Goal: Transaction & Acquisition: Purchase product/service

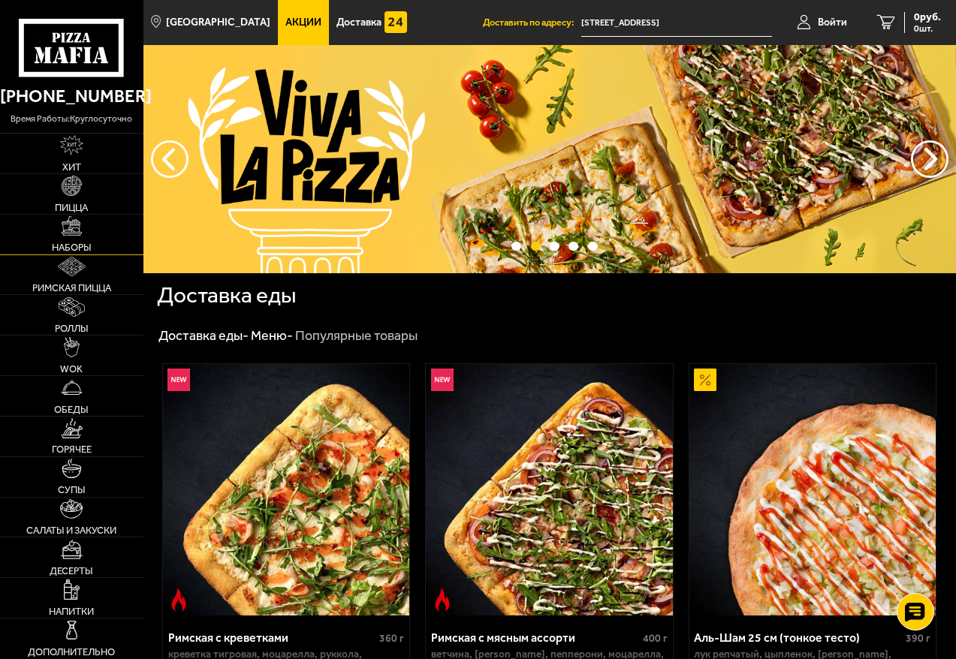
click at [80, 233] on img at bounding box center [72, 226] width 20 height 20
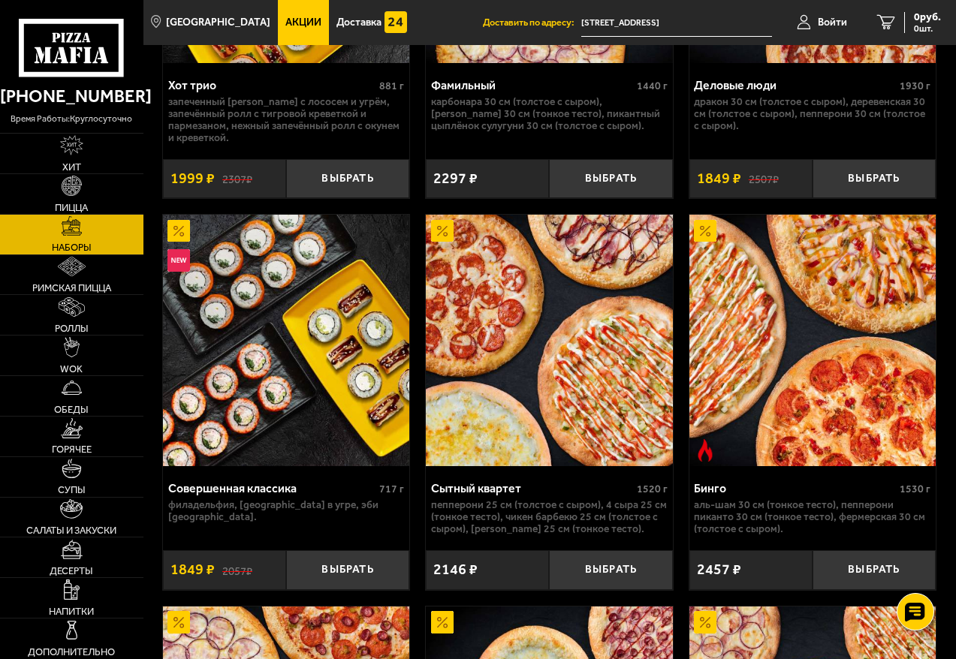
scroll to position [2702, 0]
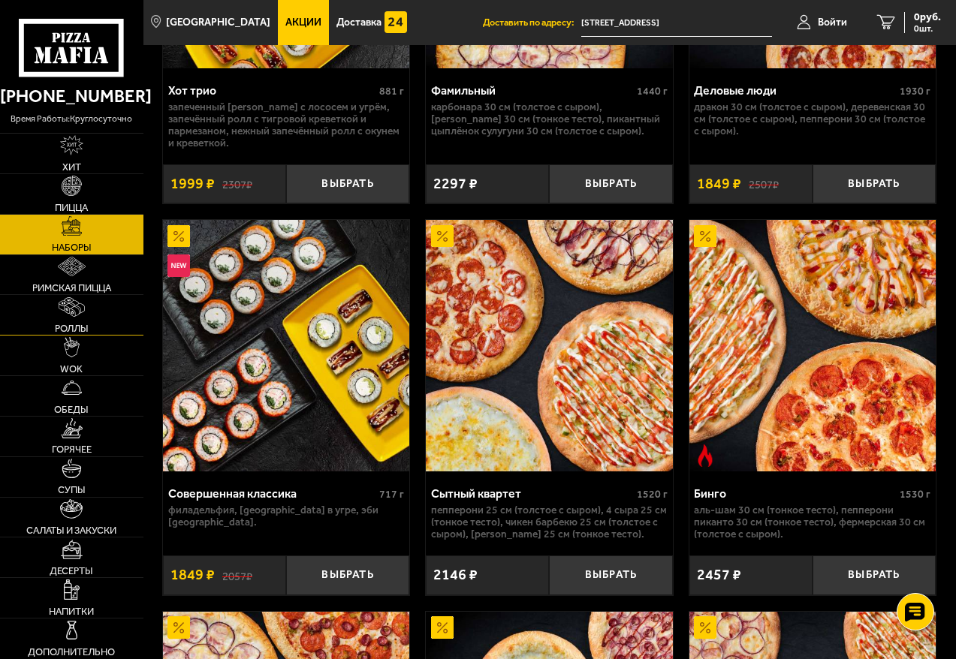
click at [50, 321] on link "Роллы" at bounding box center [71, 315] width 143 height 40
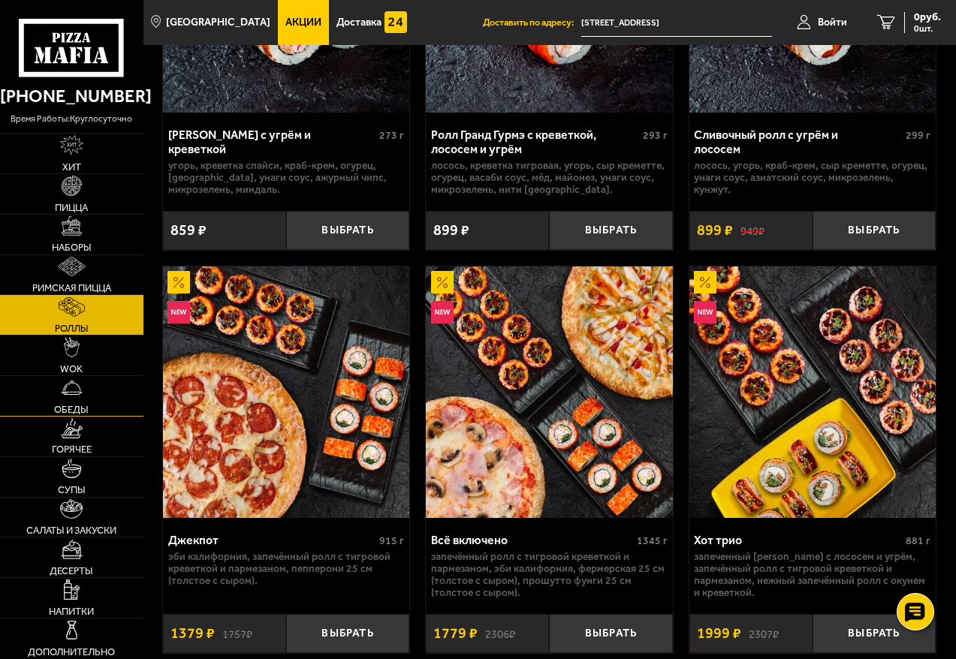
scroll to position [1576, 0]
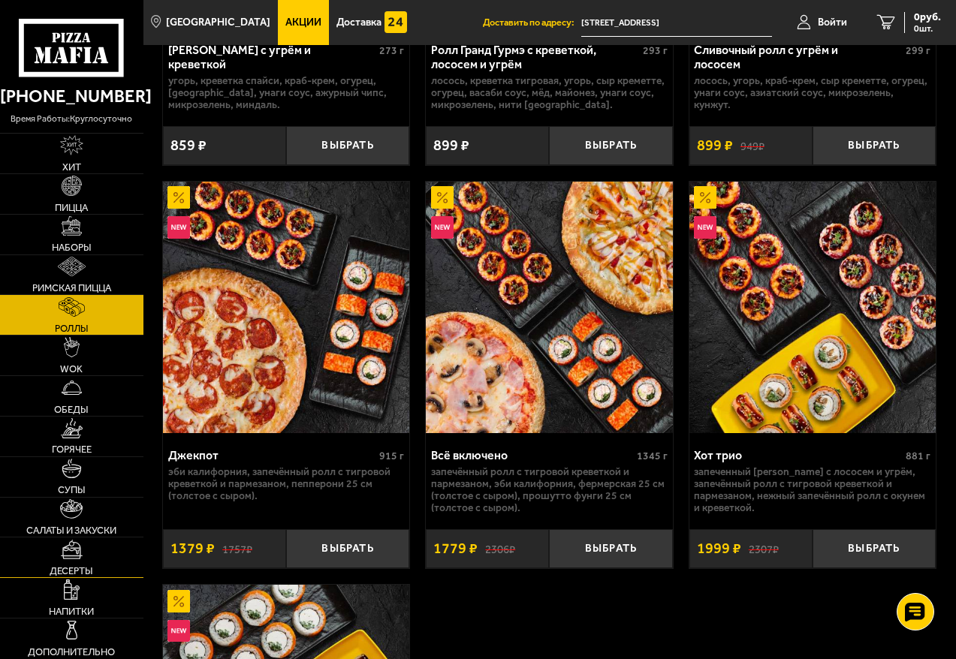
click at [73, 560] on link "Десерты" at bounding box center [71, 557] width 143 height 40
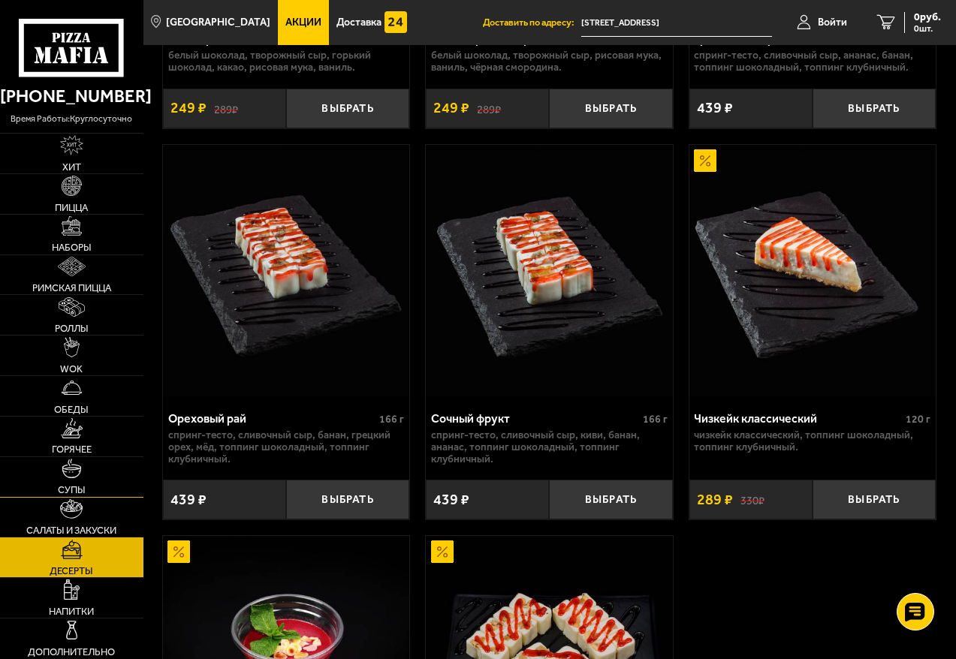
scroll to position [833, 0]
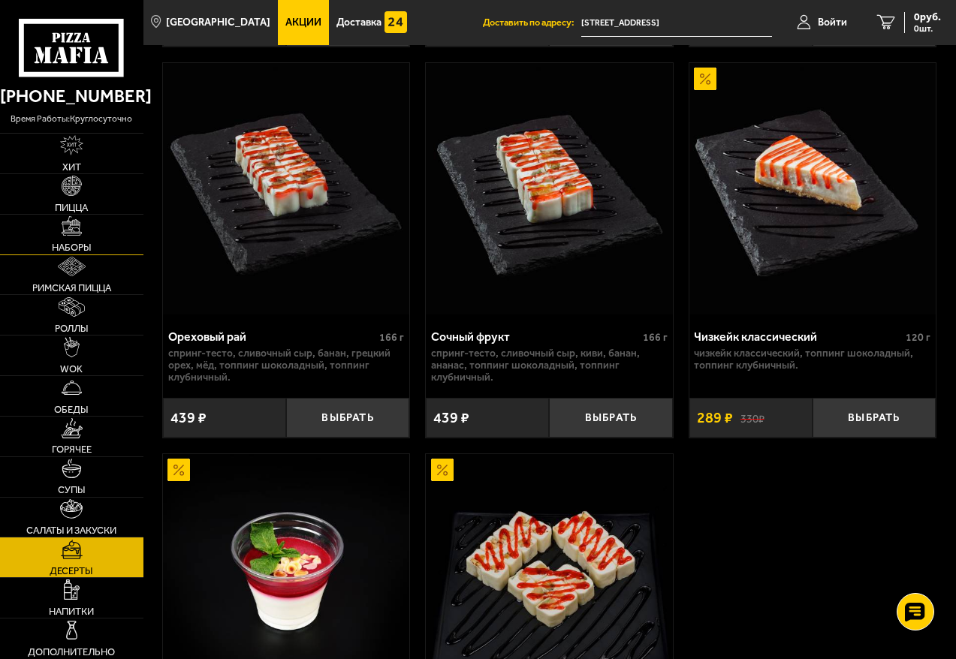
click at [70, 223] on img at bounding box center [72, 226] width 20 height 20
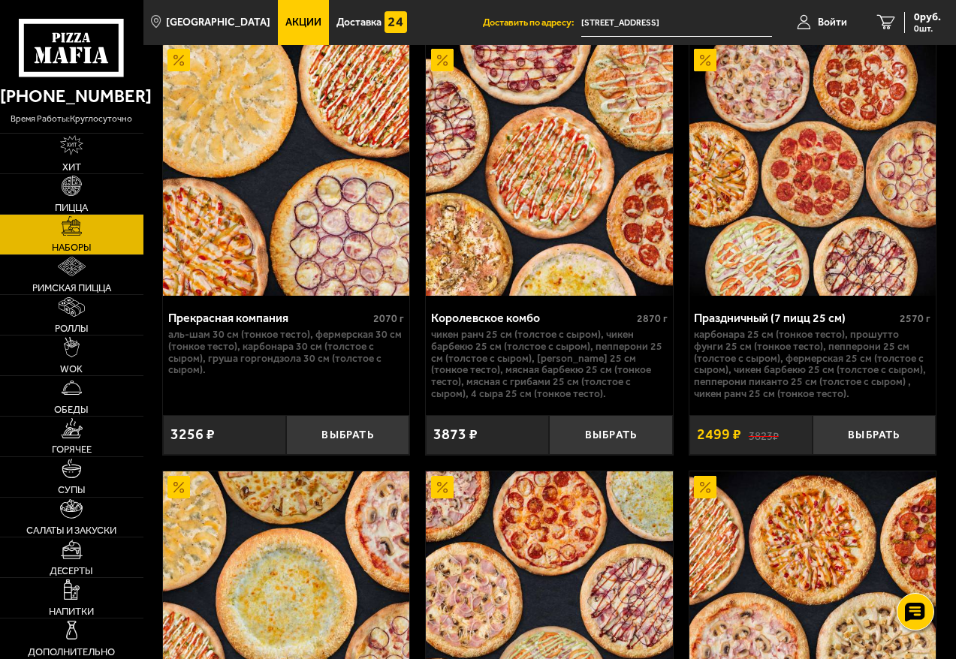
scroll to position [3687, 0]
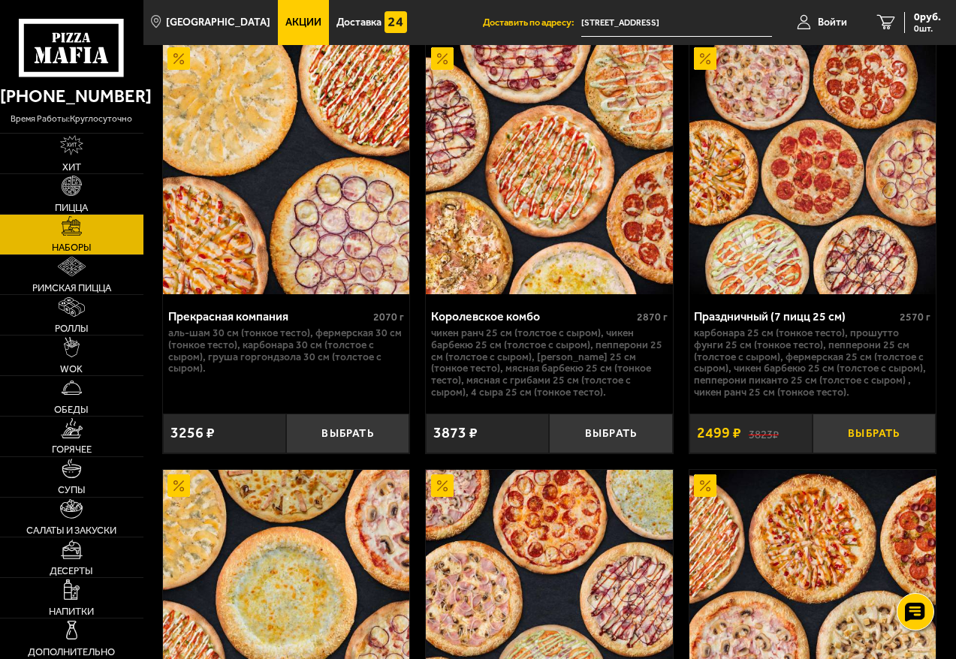
click at [858, 444] on button "Выбрать" at bounding box center [873, 434] width 123 height 40
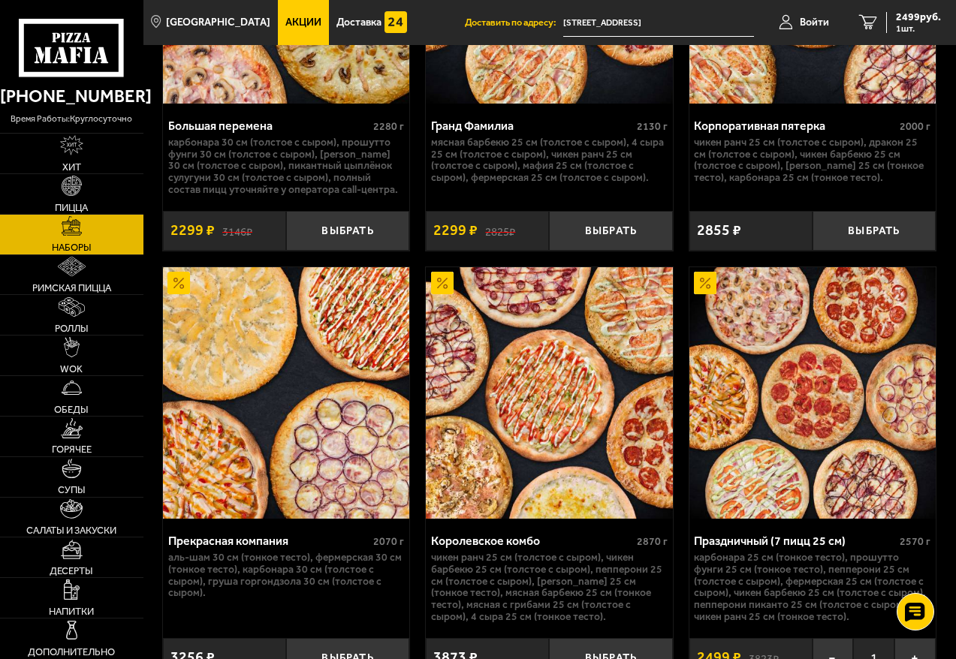
scroll to position [3461, 0]
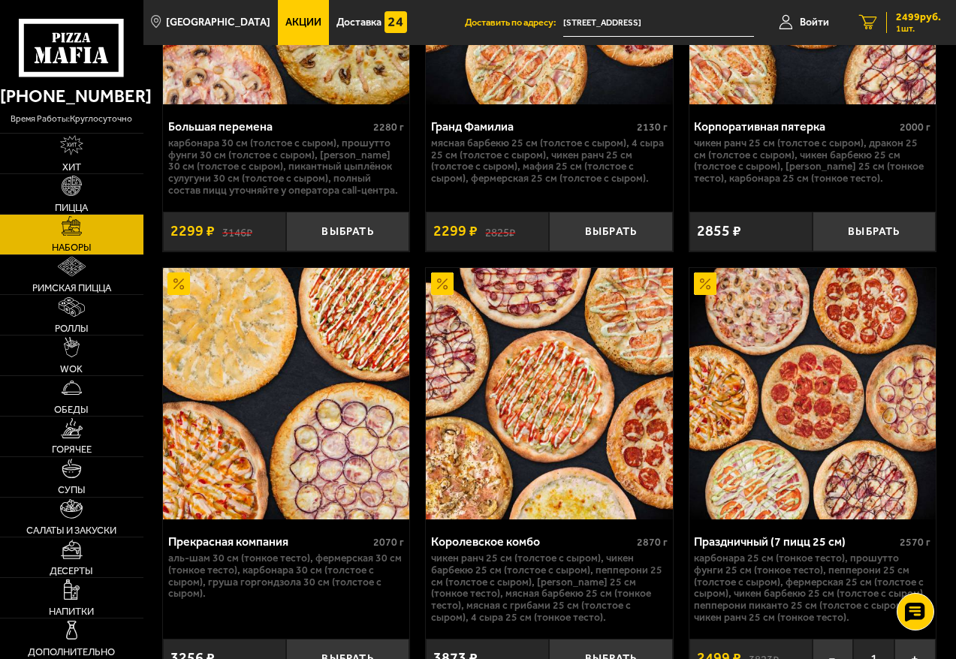
click at [919, 12] on span "2499 руб." at bounding box center [918, 17] width 45 height 11
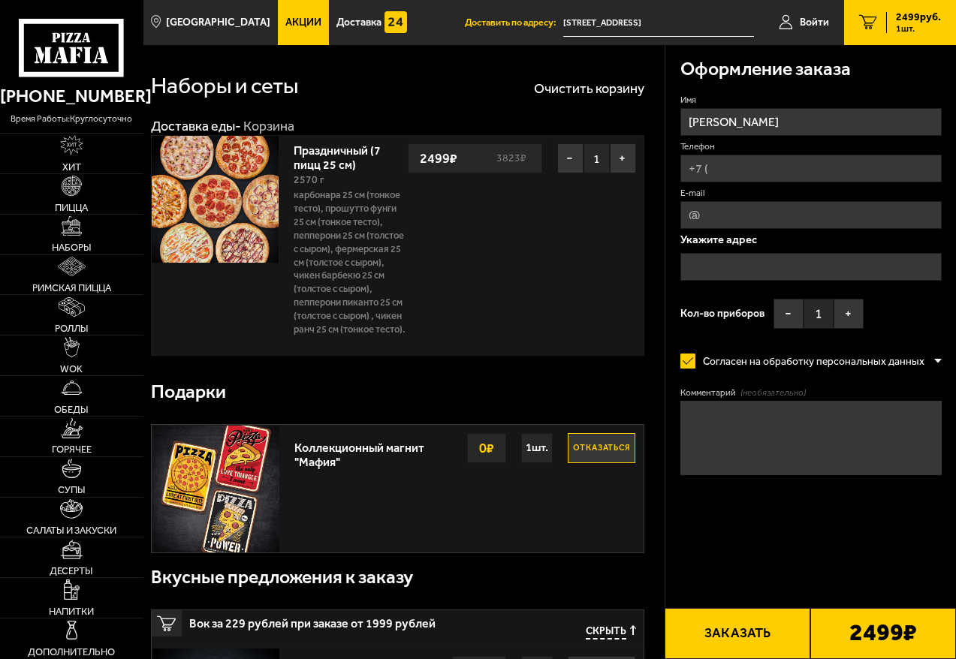
type input "[STREET_ADDRESS]"
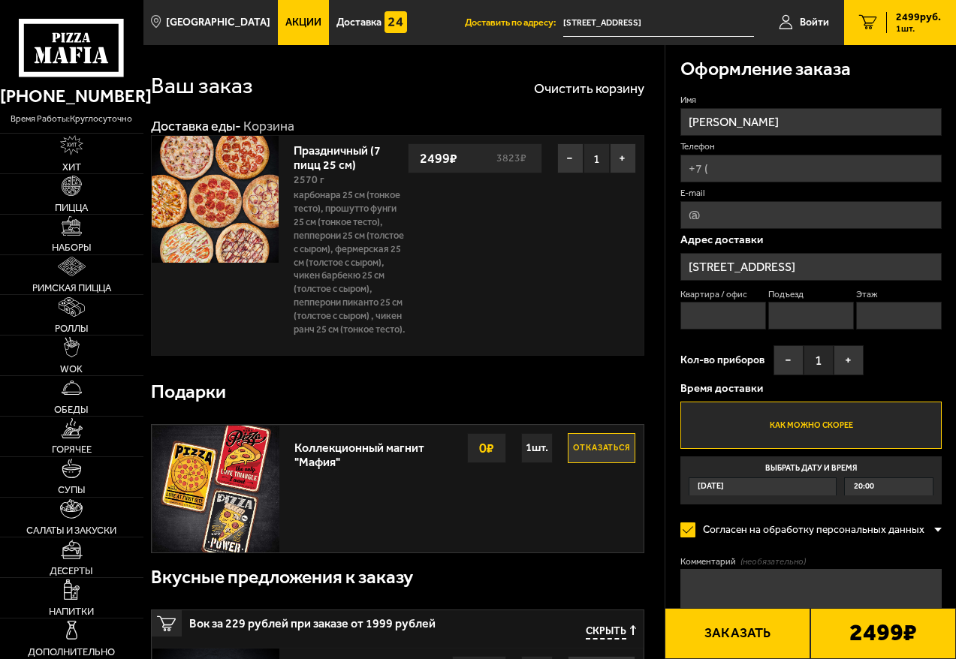
click at [737, 164] on input "Телефон" at bounding box center [810, 169] width 261 height 28
type input "+7 (911) 717-18-38"
click at [736, 324] on input "Квартира / офис" at bounding box center [723, 316] width 86 height 28
type input "908"
click at [790, 315] on input "Подъезд" at bounding box center [811, 316] width 86 height 28
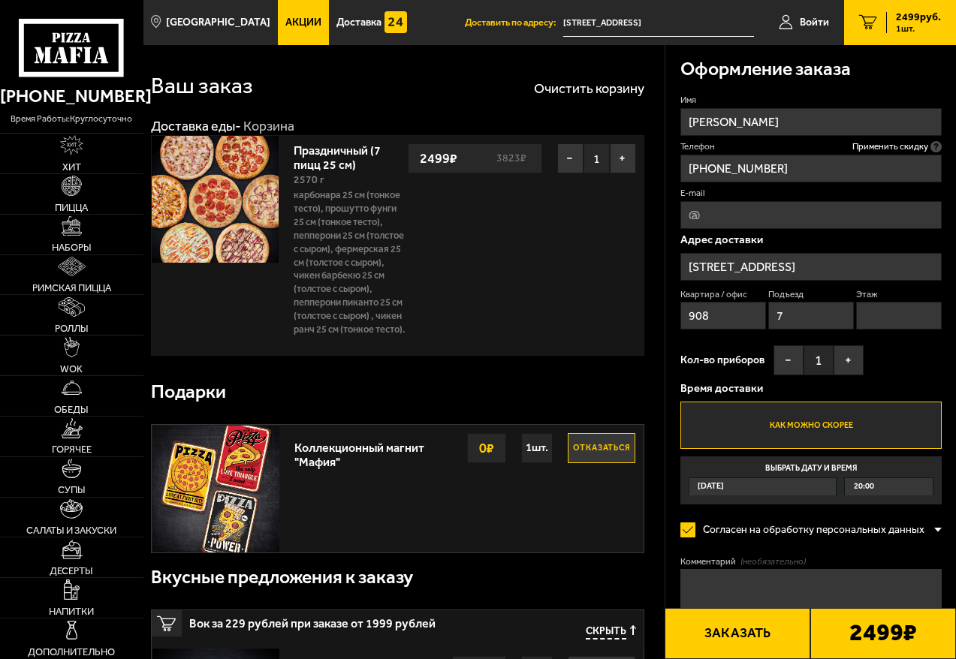
type input "7"
click at [884, 317] on input "Этаж" at bounding box center [899, 316] width 86 height 28
type input "10"
click at [780, 427] on label "Как можно скорее" at bounding box center [810, 426] width 261 height 48
click at [0, 0] on input "Как можно скорее" at bounding box center [0, 0] width 0 height 0
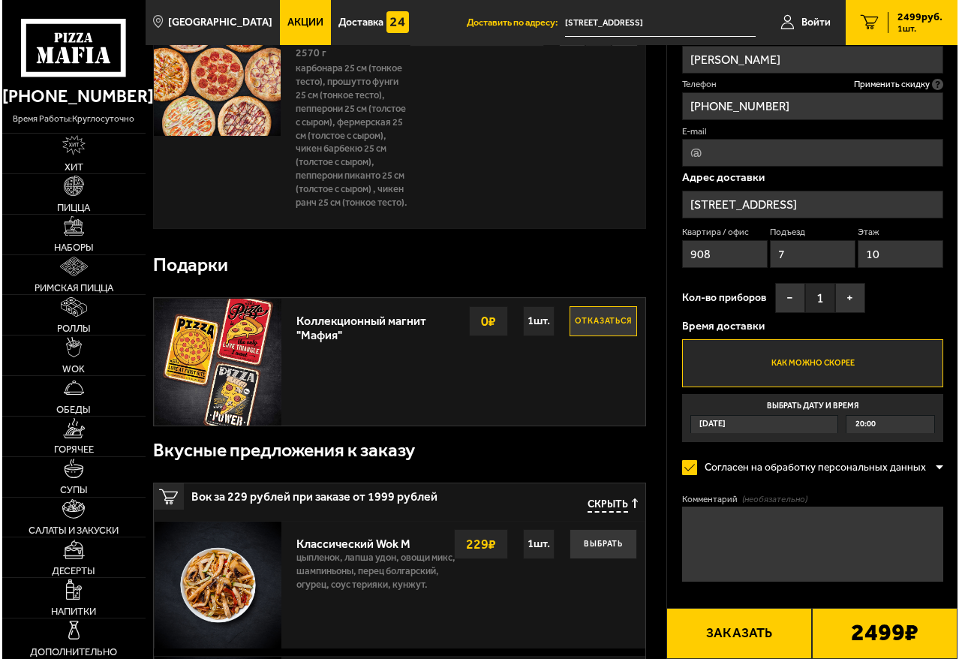
scroll to position [150, 0]
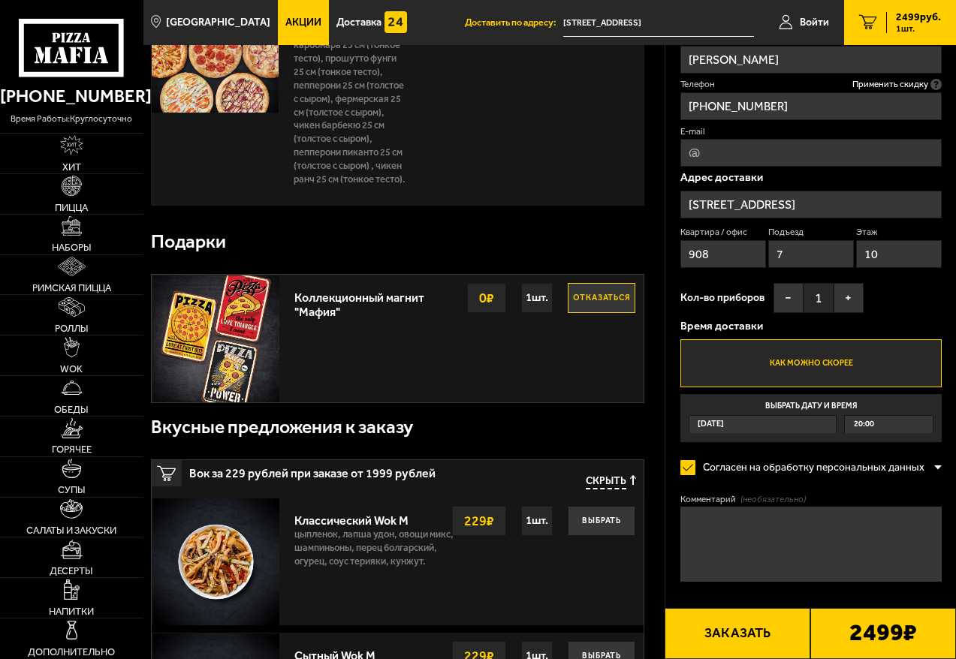
click at [735, 636] on button "Заказать" at bounding box center [737, 633] width 146 height 51
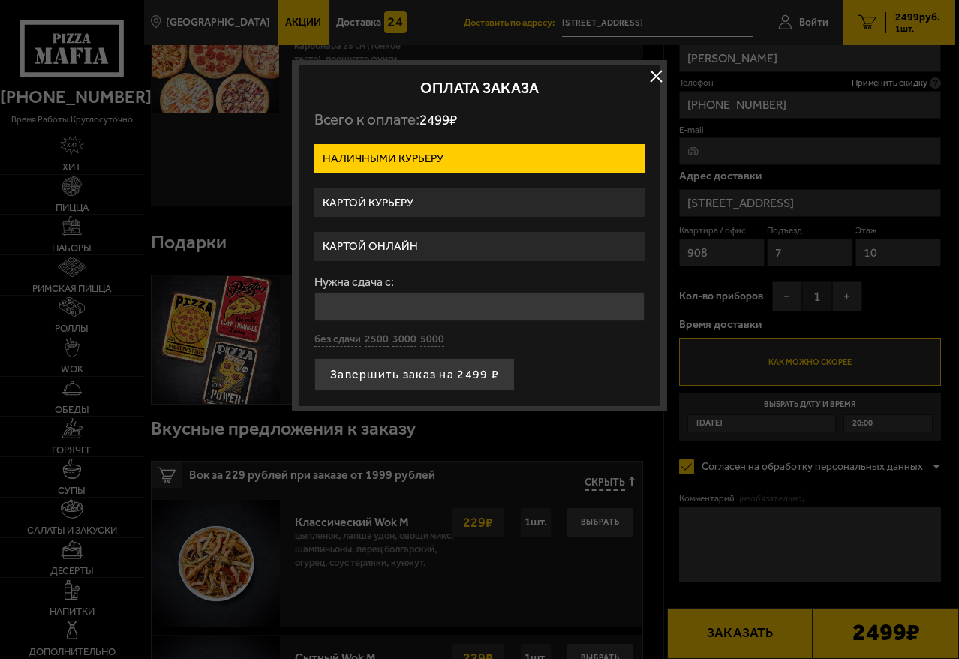
click at [403, 247] on label "Картой онлайн" at bounding box center [480, 246] width 330 height 29
click at [0, 0] on input "Картой онлайн" at bounding box center [0, 0] width 0 height 0
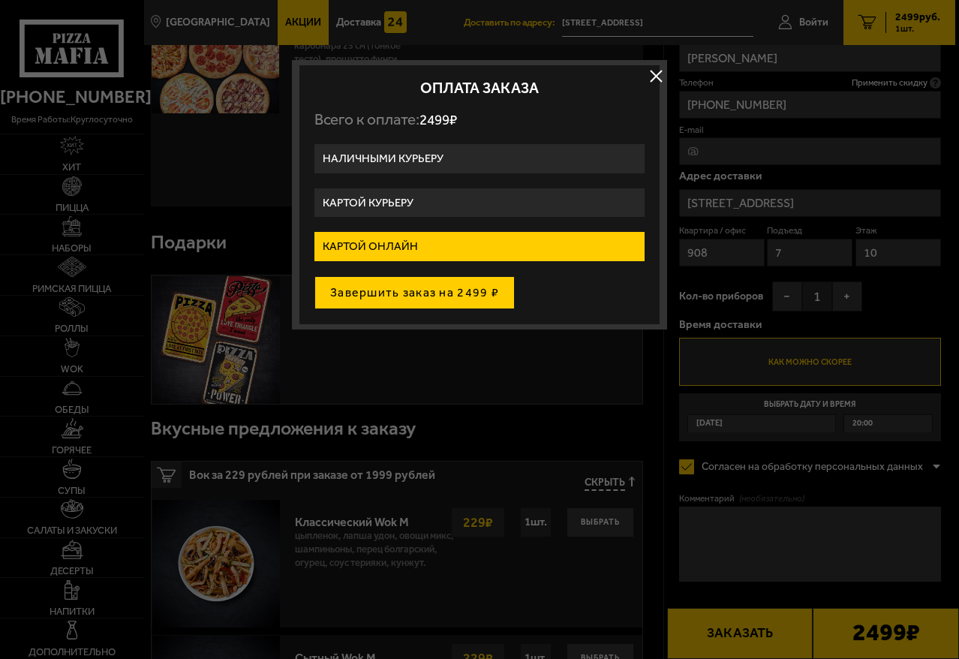
click at [448, 294] on button "Завершить заказ на 2499 ₽" at bounding box center [415, 292] width 200 height 33
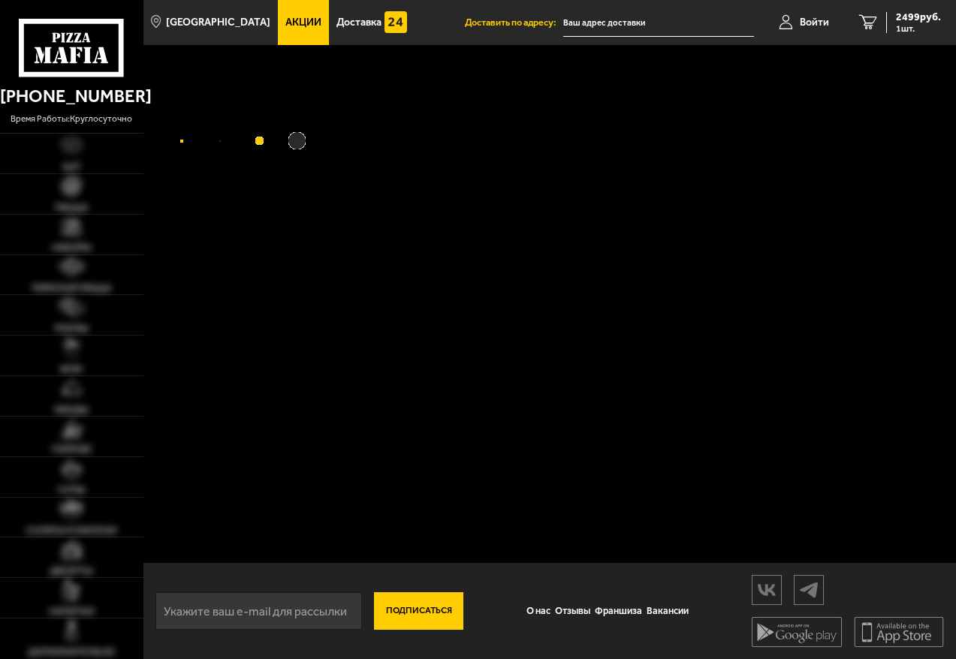
type input "[STREET_ADDRESS]"
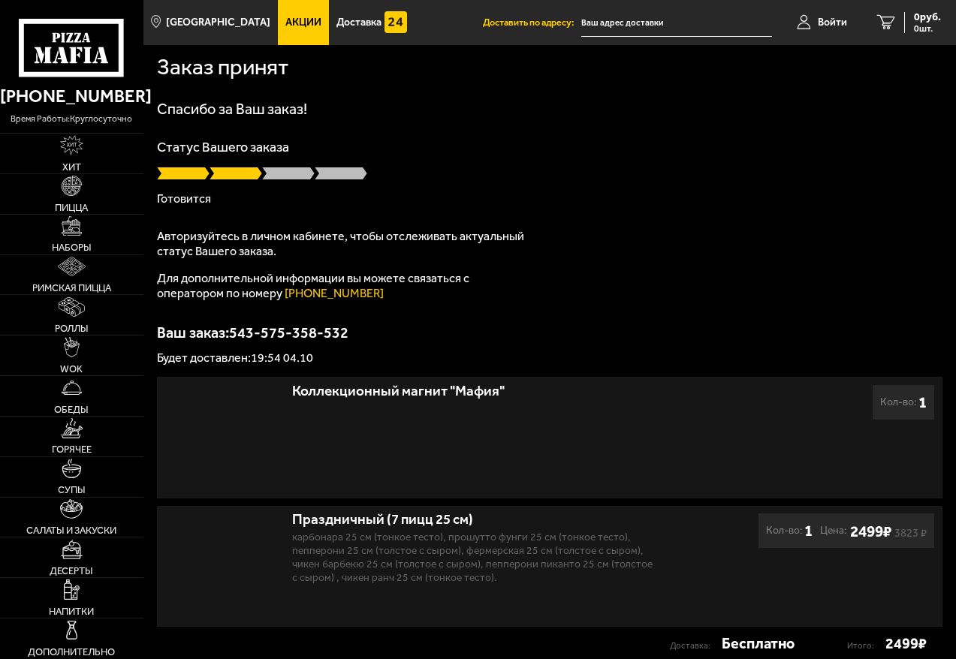
type input "[STREET_ADDRESS]"
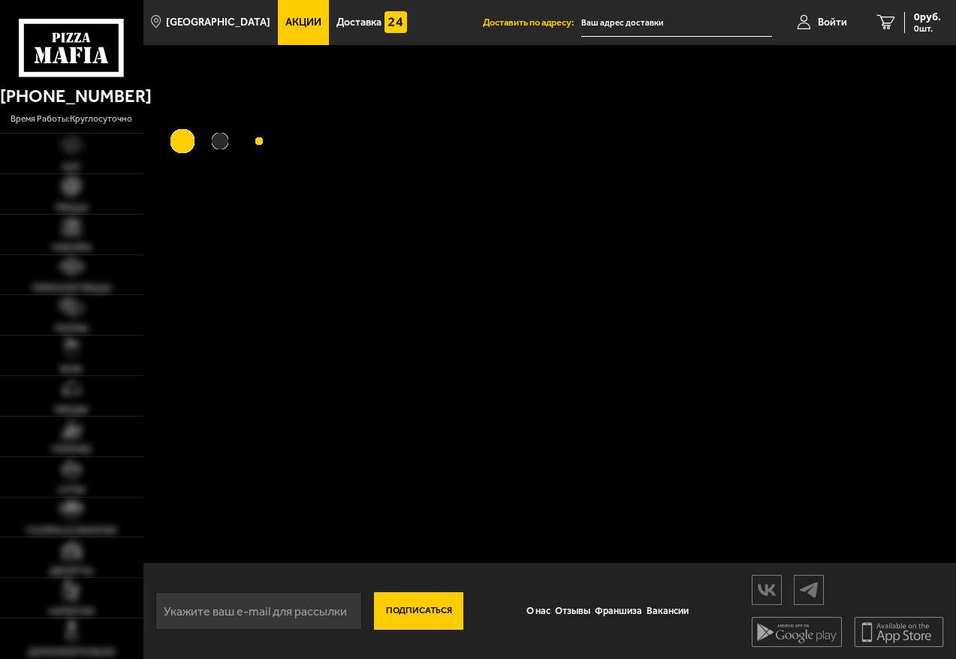
type input "[STREET_ADDRESS]"
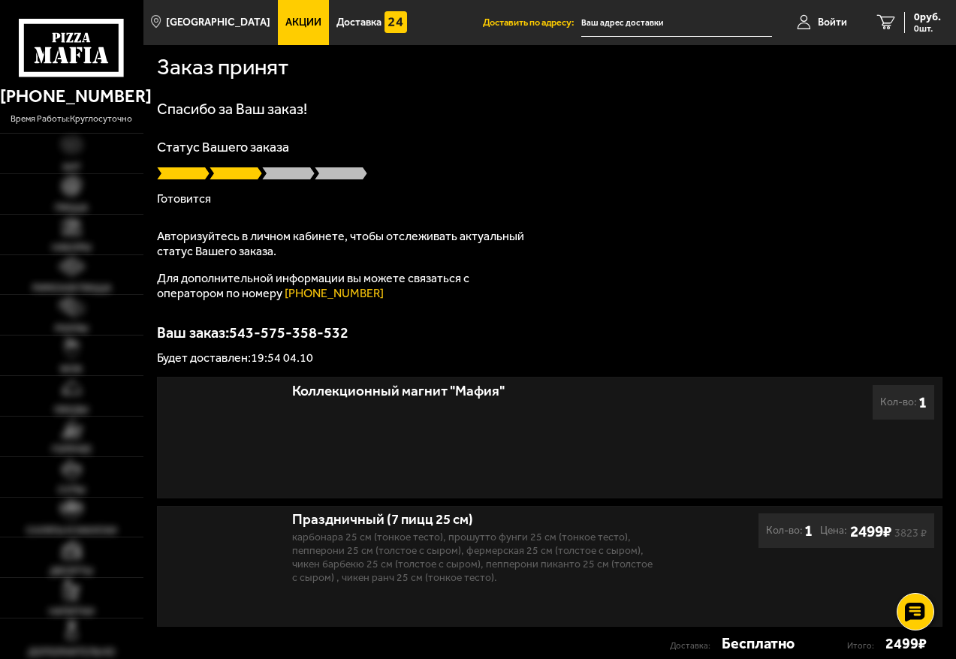
type input "[STREET_ADDRESS]"
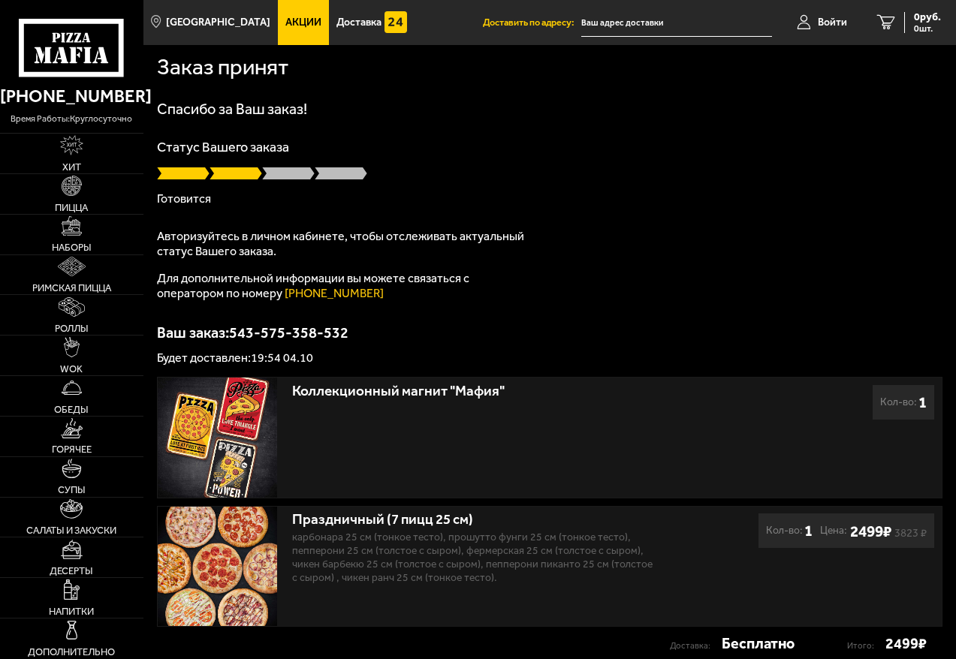
type input "[STREET_ADDRESS]"
